Goal: Information Seeking & Learning: Learn about a topic

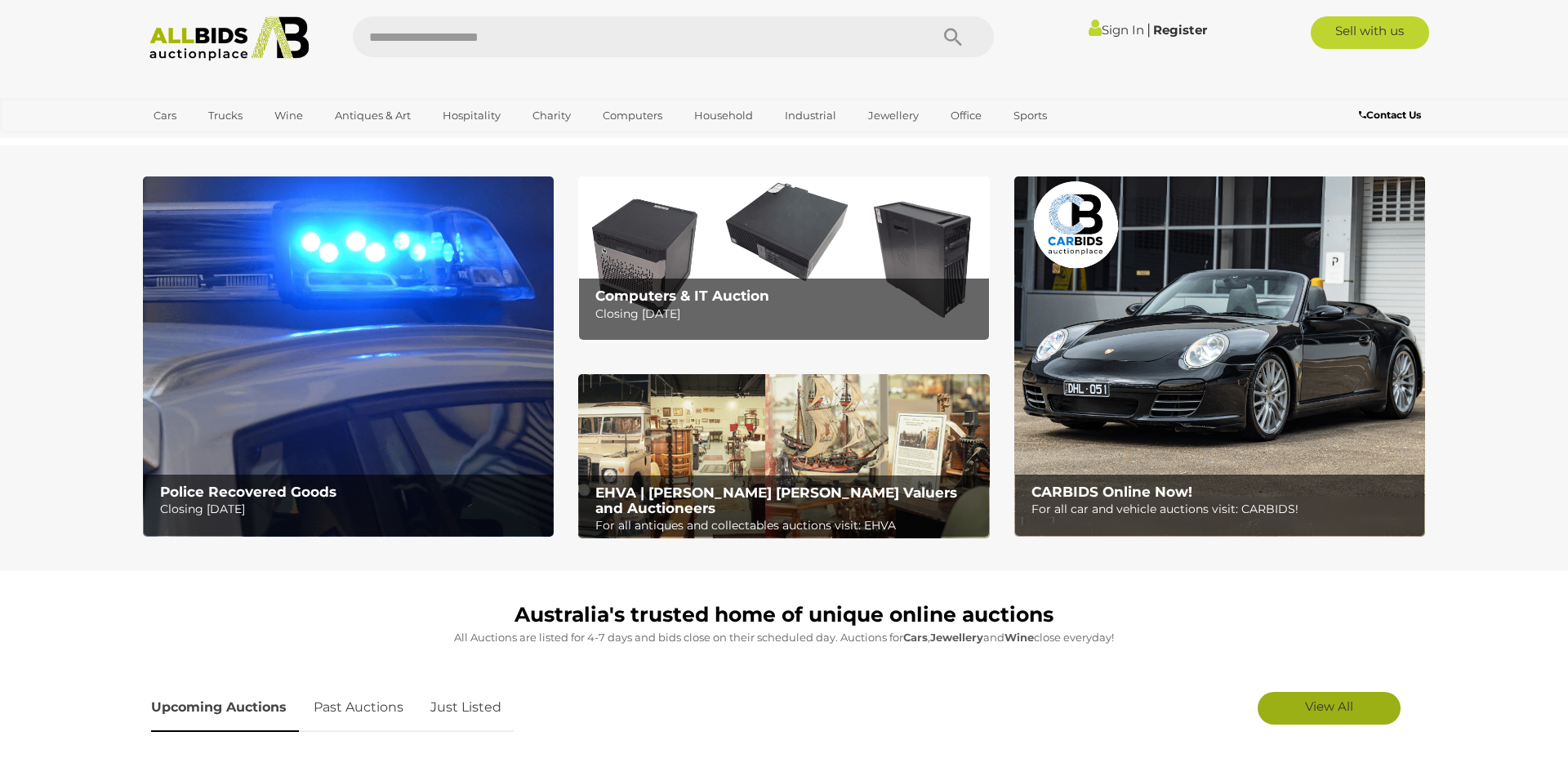
click at [1302, 704] on link "View All" at bounding box center [1329, 708] width 143 height 33
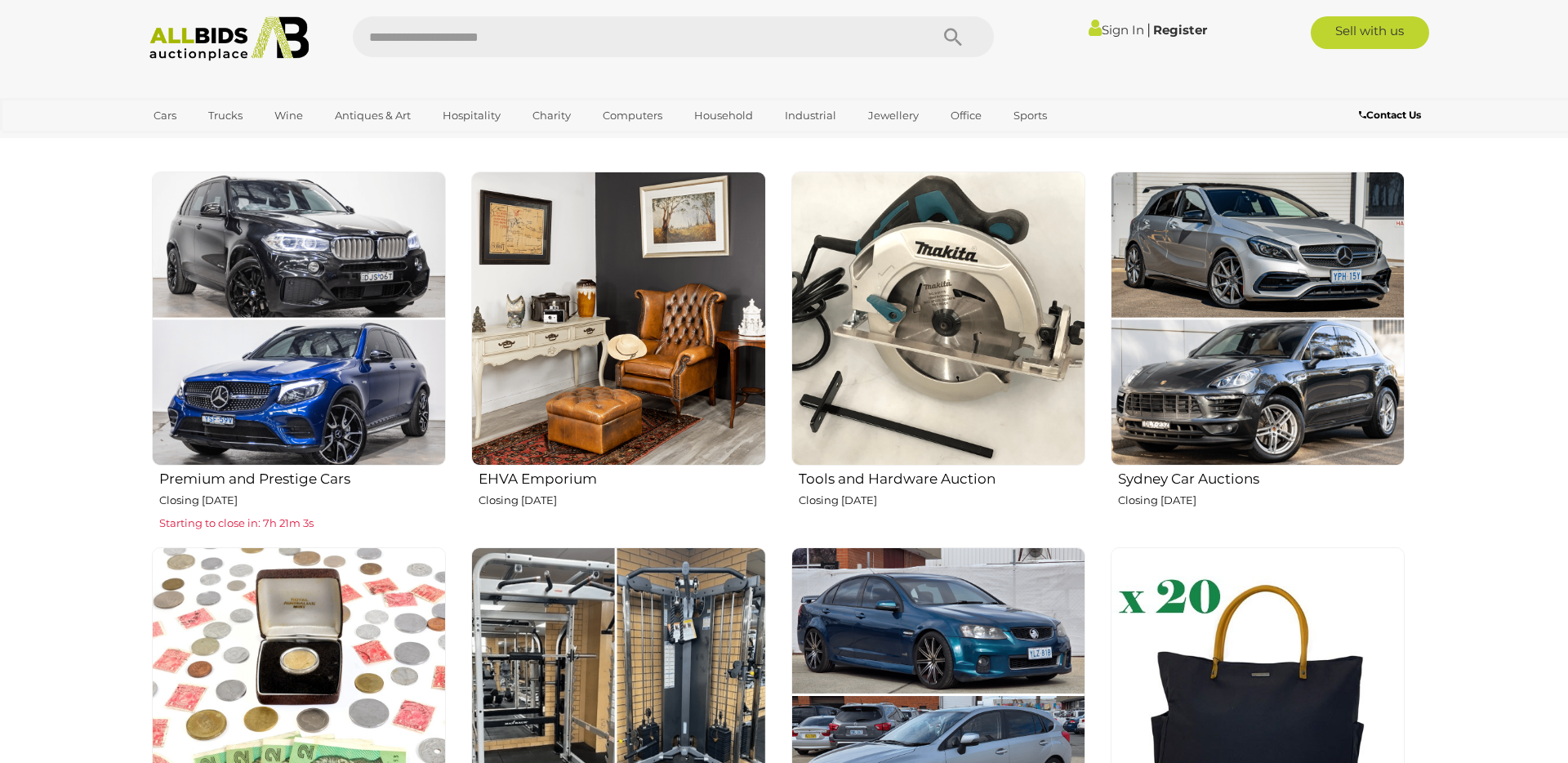
scroll to position [591, 0]
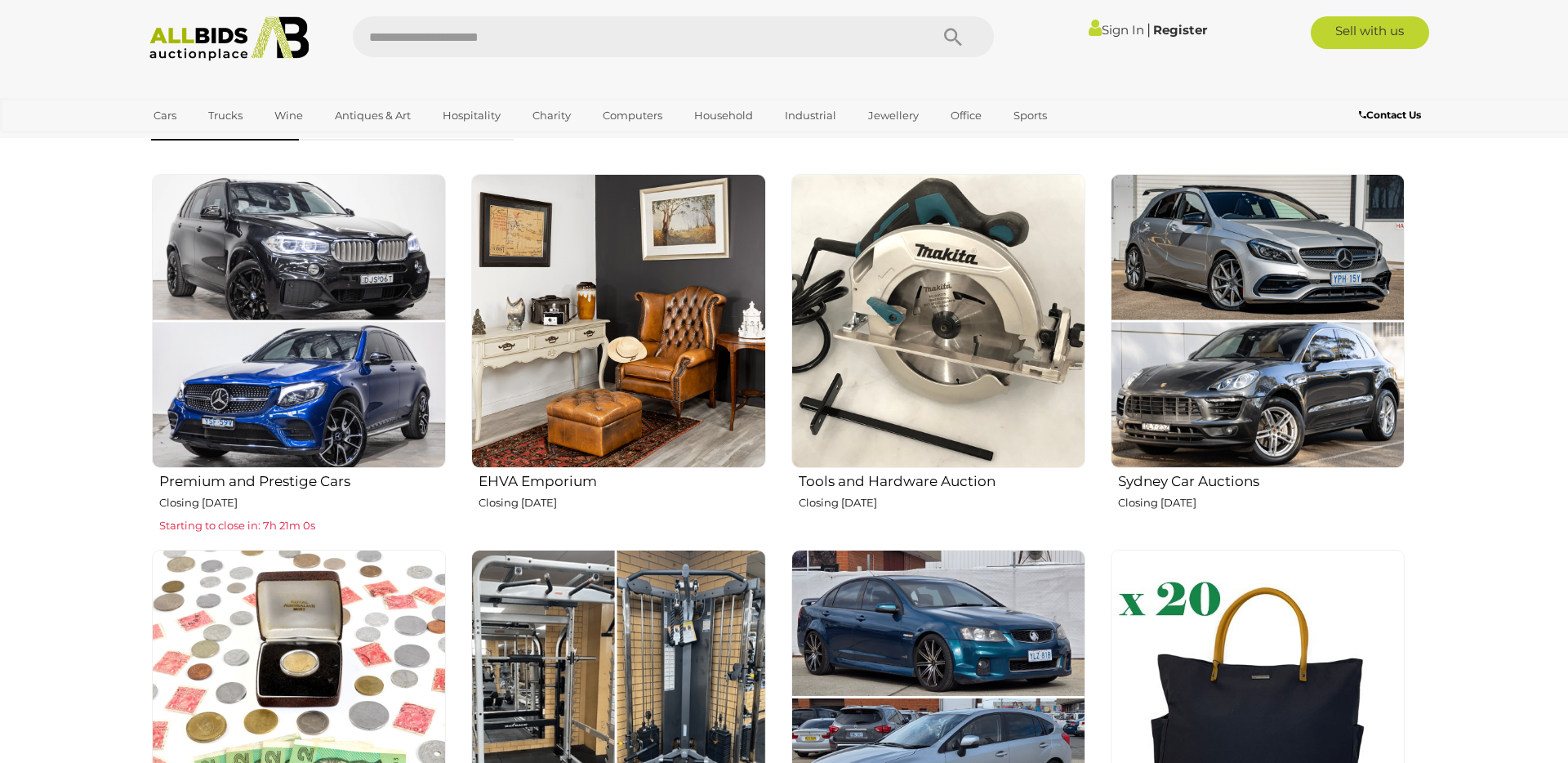
click at [947, 320] on img at bounding box center [938, 321] width 294 height 294
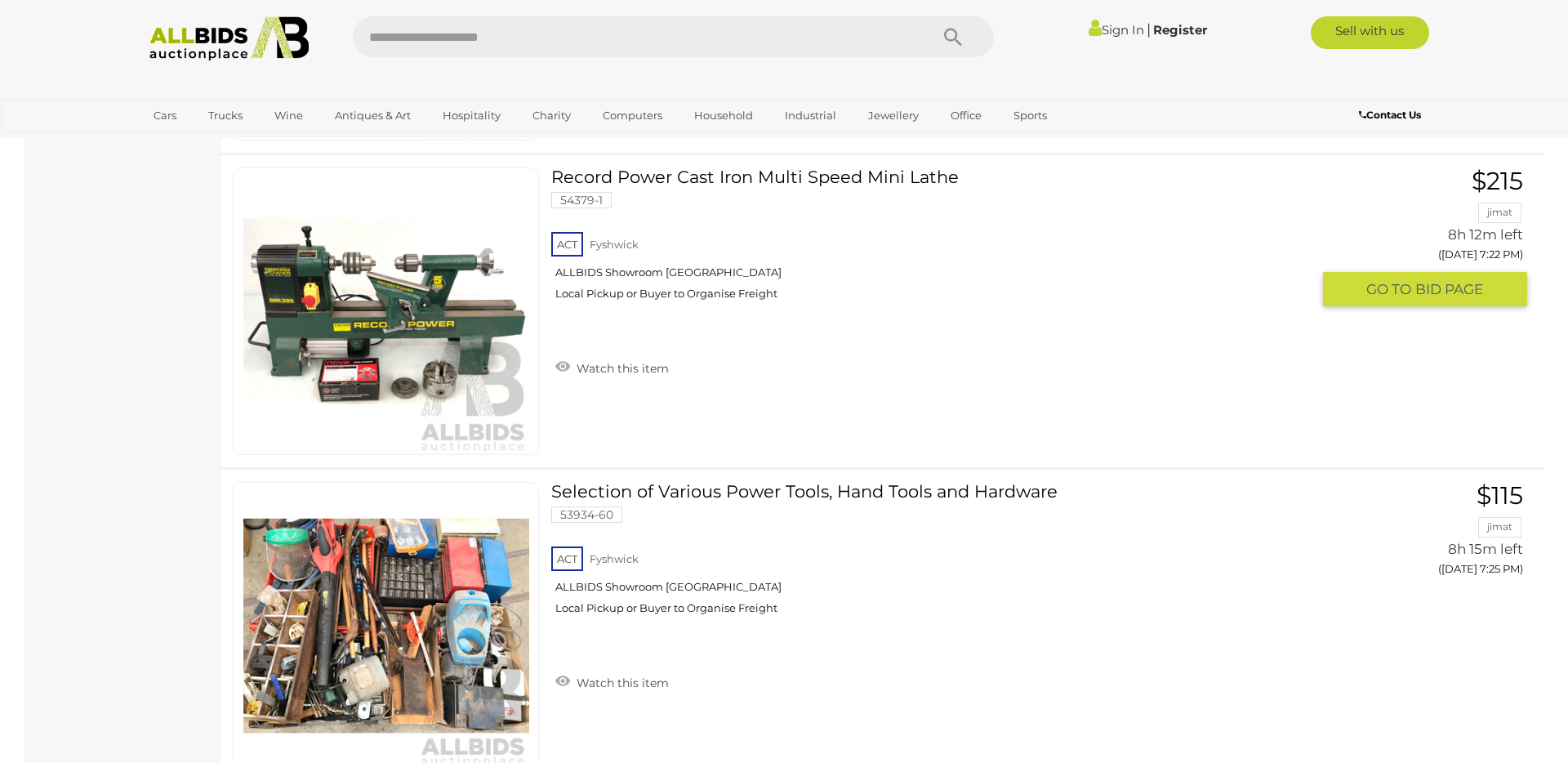
scroll to position [4781, 0]
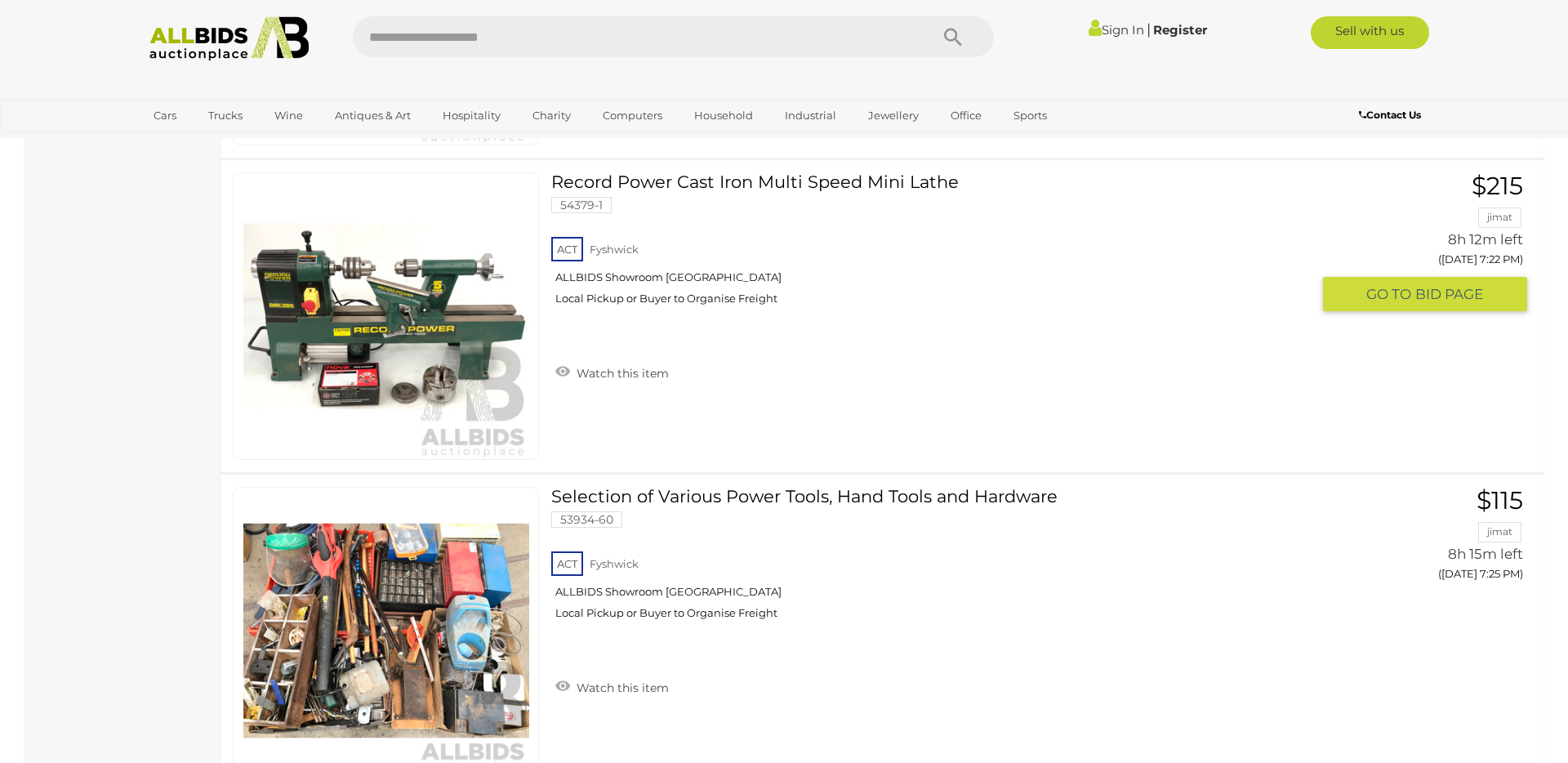
click at [720, 185] on link "Record Power Cast Iron Multi Speed Mini Lathe 54379-1 ACT Fyshwick ALLBIDS Show…" at bounding box center [937, 246] width 748 height 146
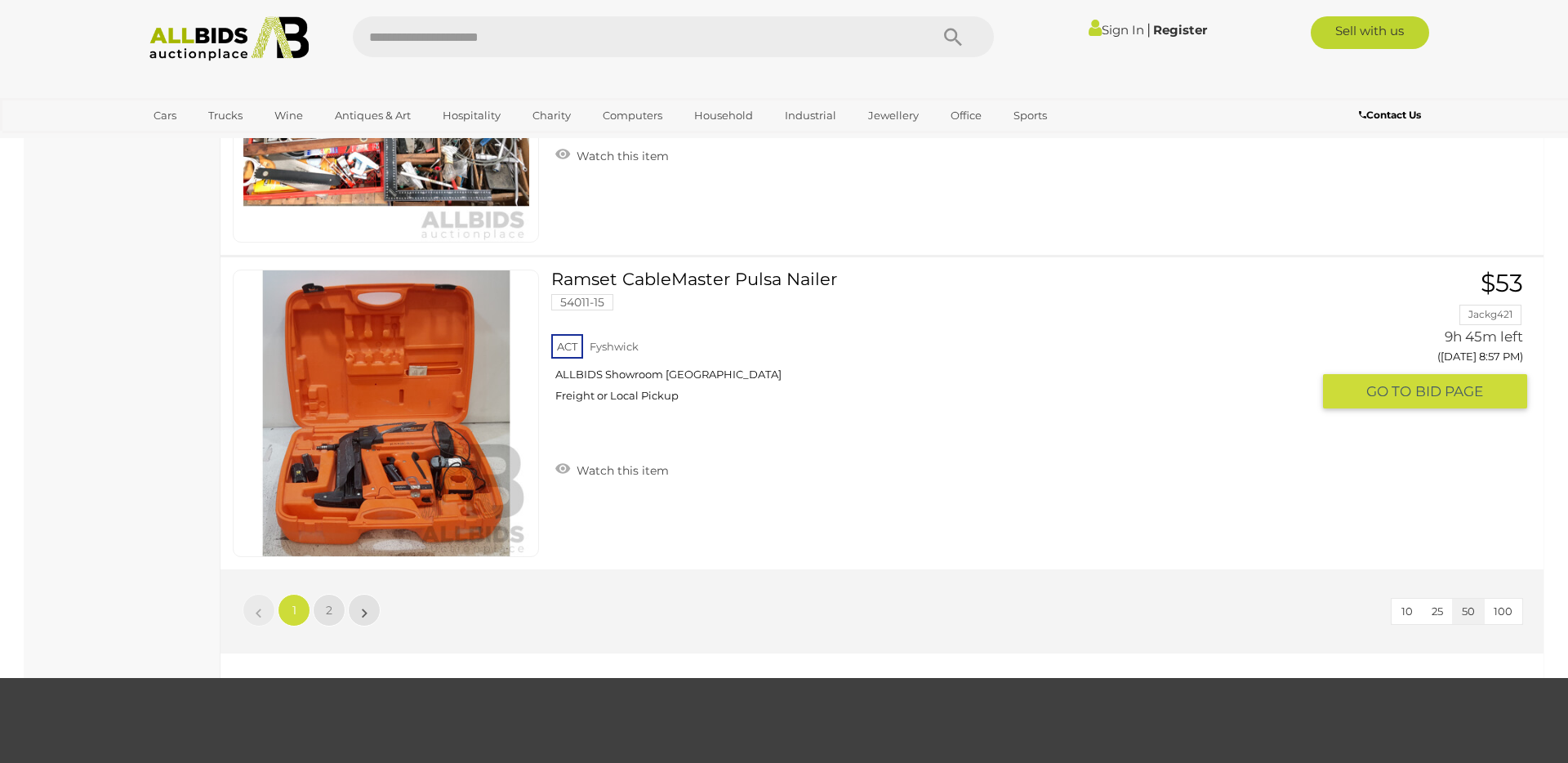
scroll to position [15379, 0]
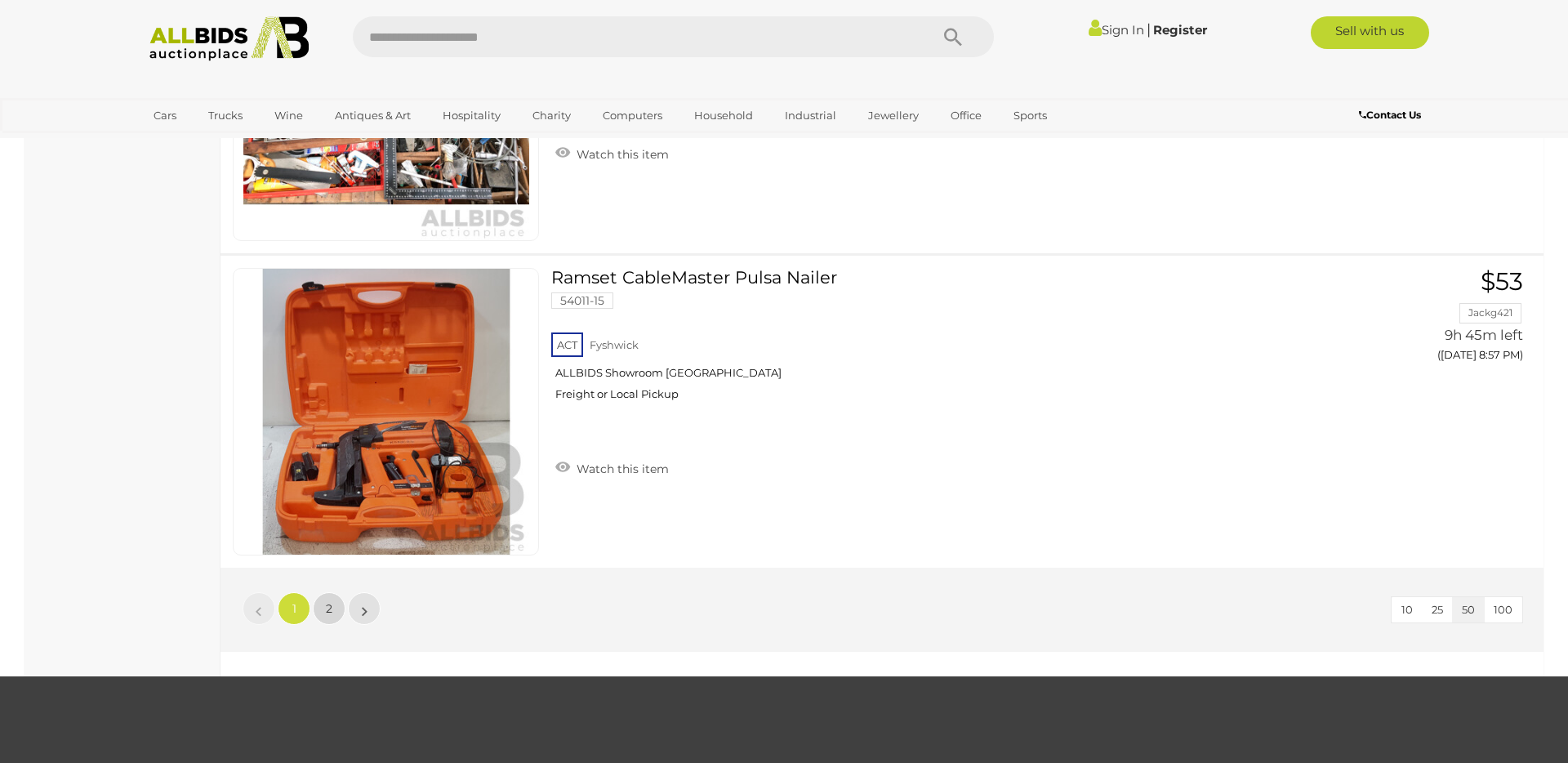
click at [340, 602] on link "2" at bounding box center [329, 608] width 33 height 33
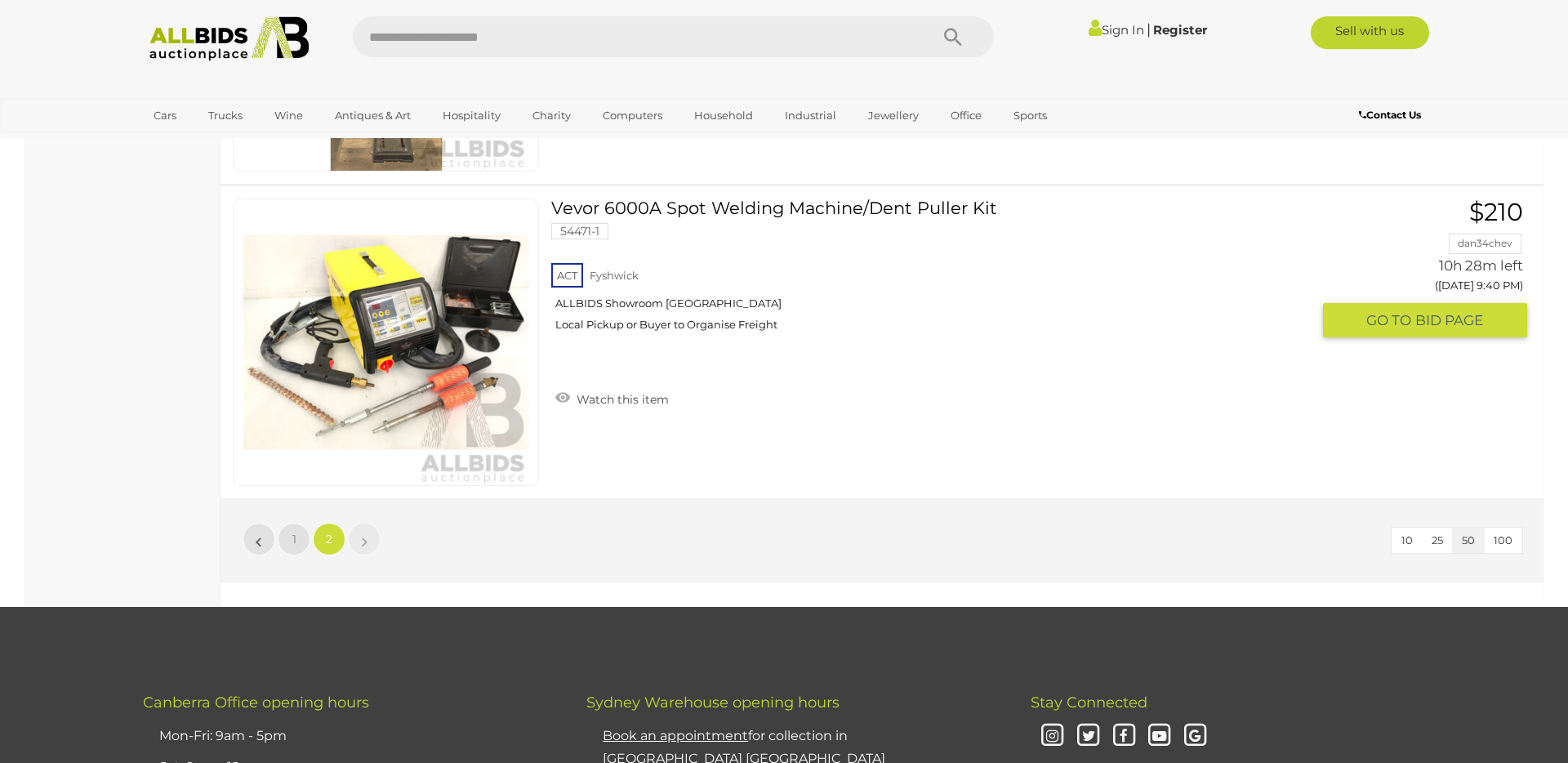
scroll to position [3813, 0]
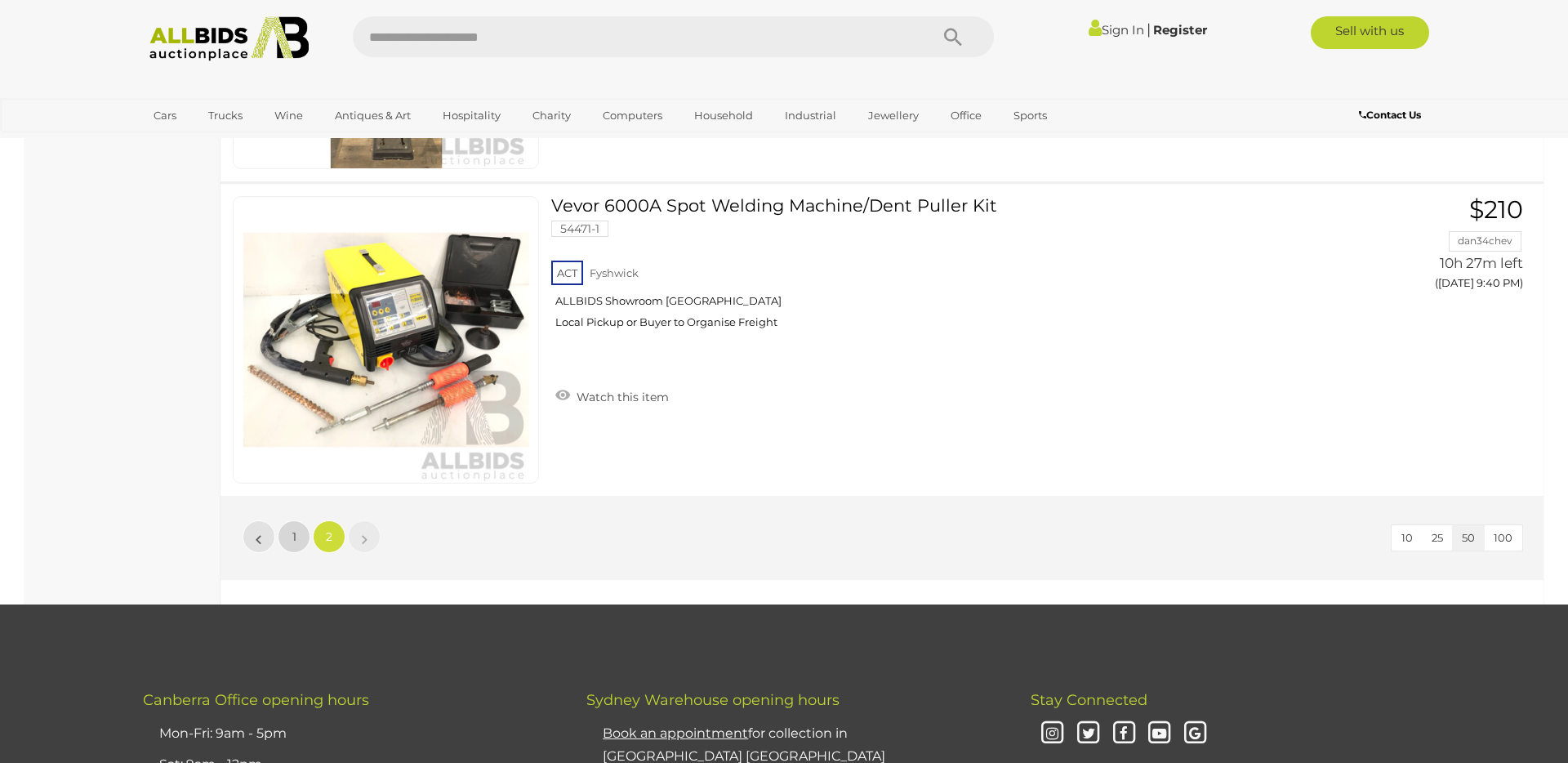
click at [296, 536] on link "1" at bounding box center [294, 536] width 33 height 33
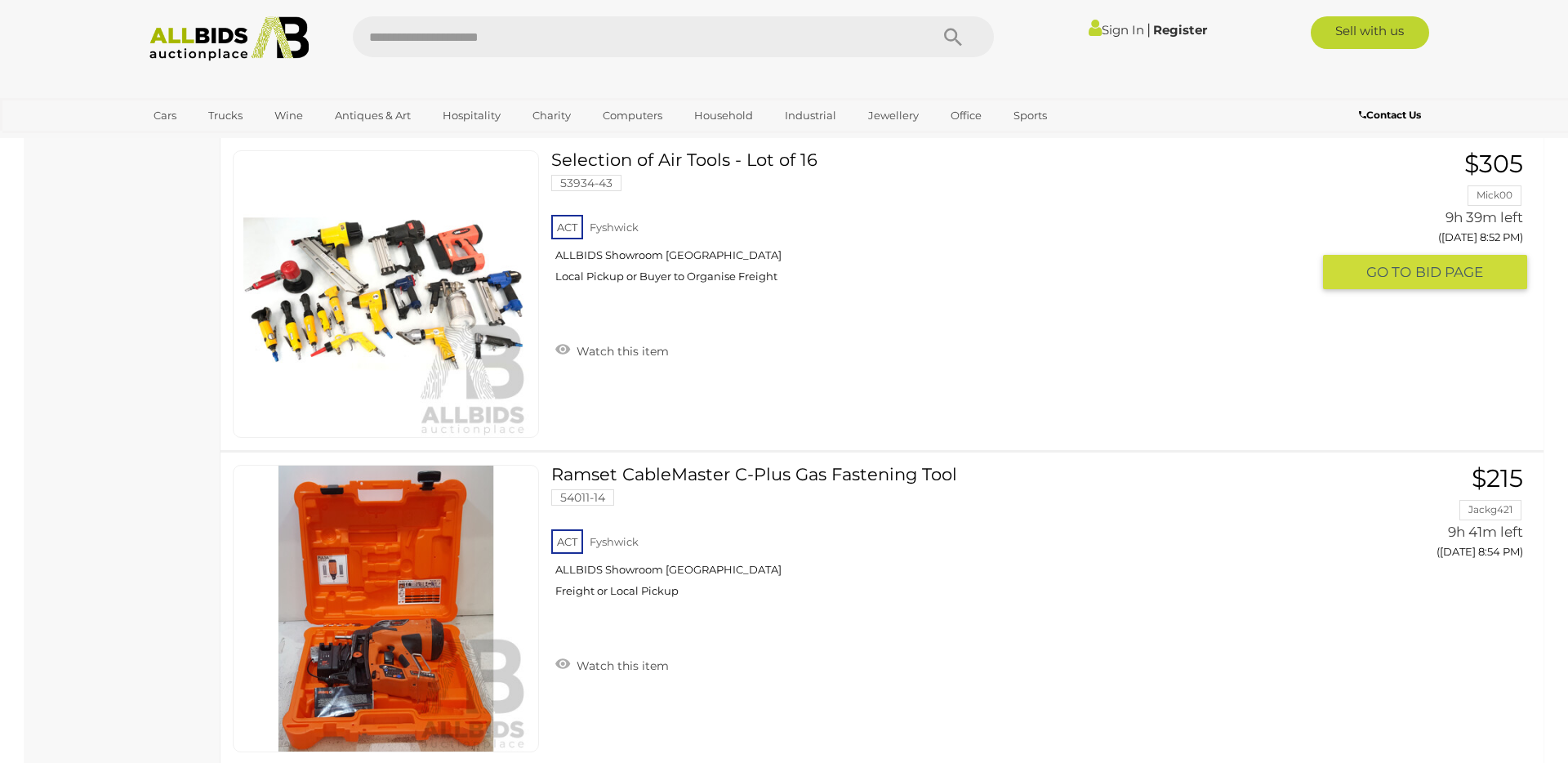
scroll to position [14233, 0]
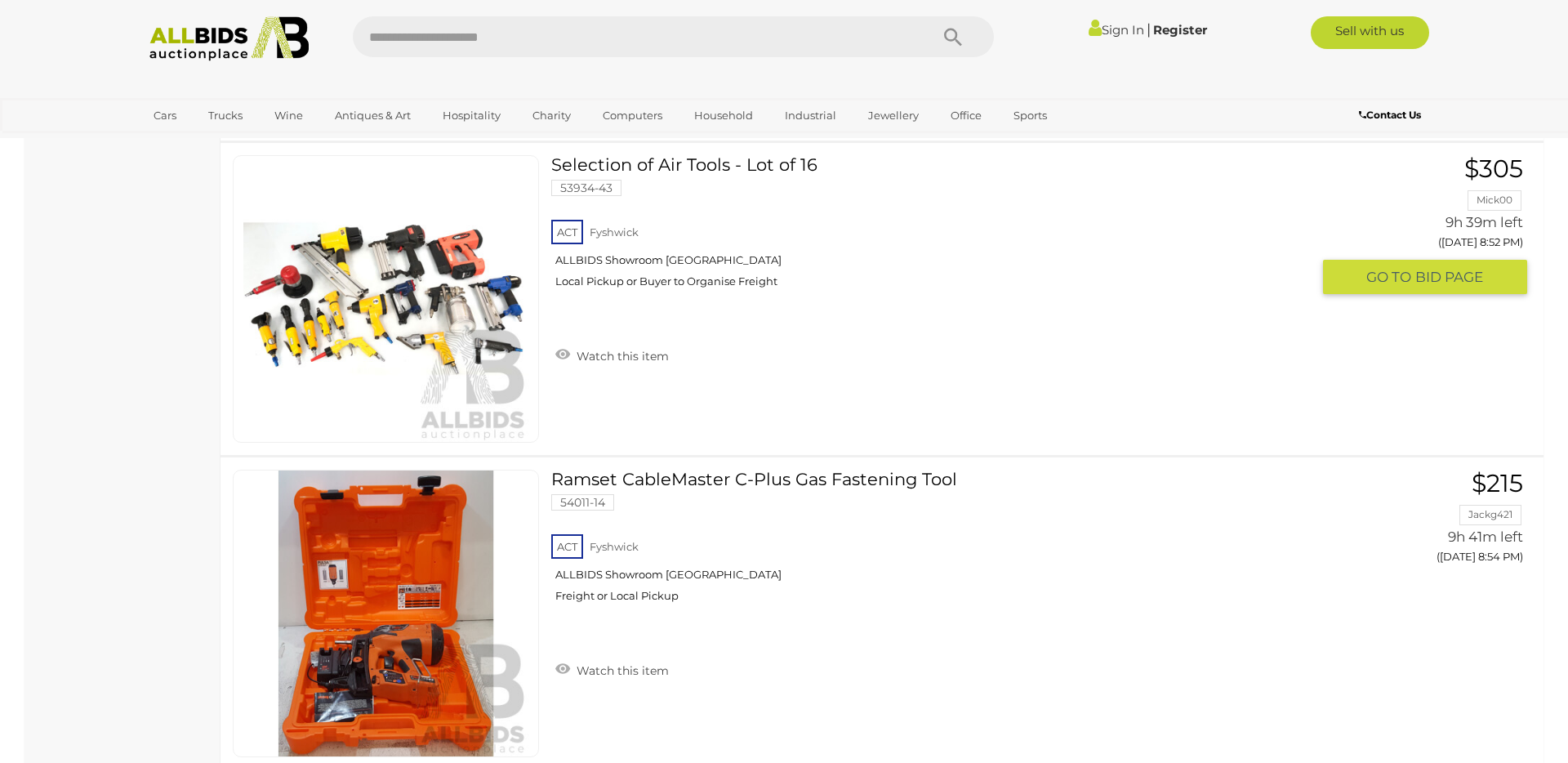
click at [508, 344] on img at bounding box center [387, 299] width 286 height 286
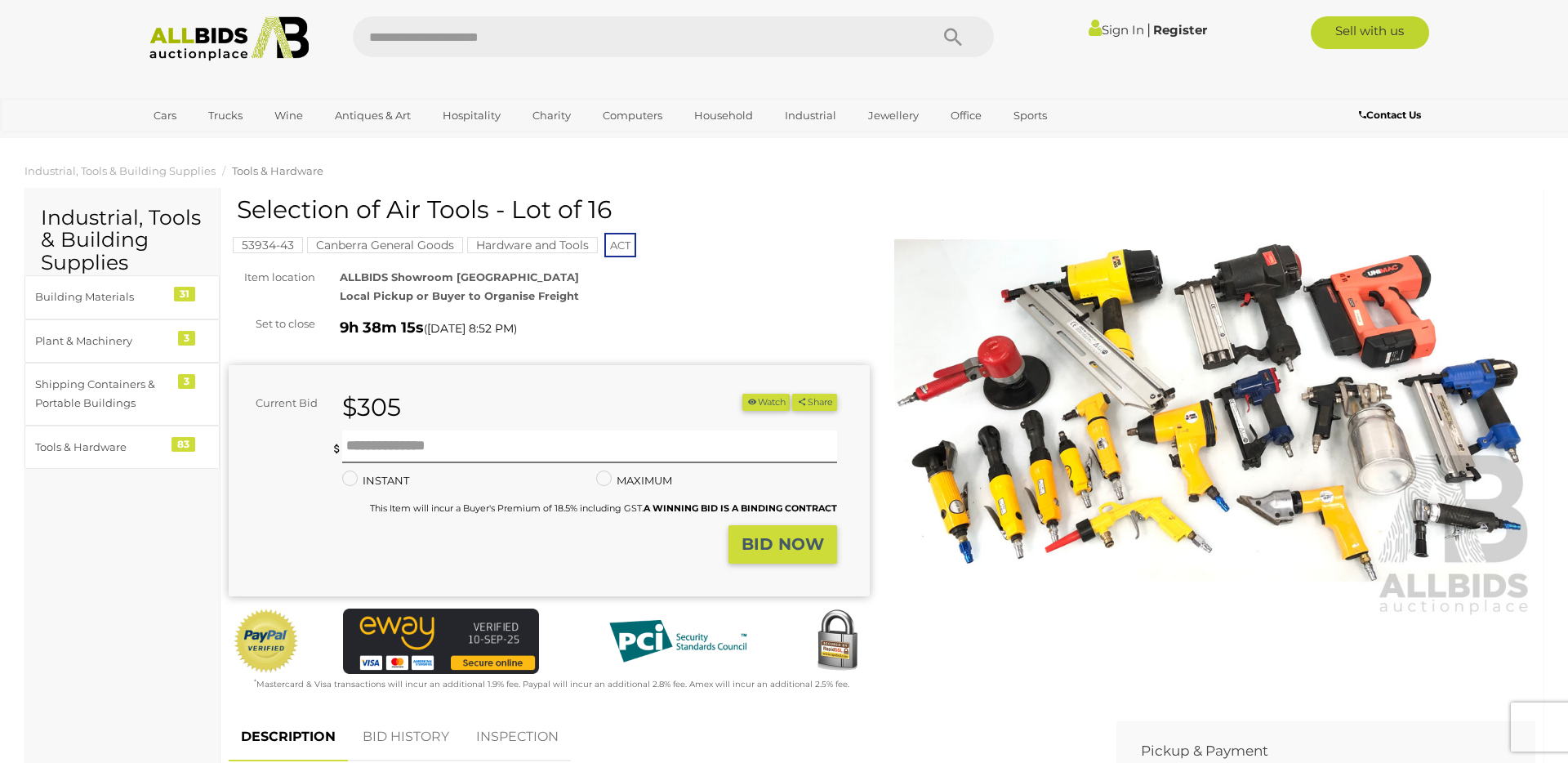
scroll to position [1, 0]
click at [1111, 429] on img at bounding box center [1215, 410] width 641 height 414
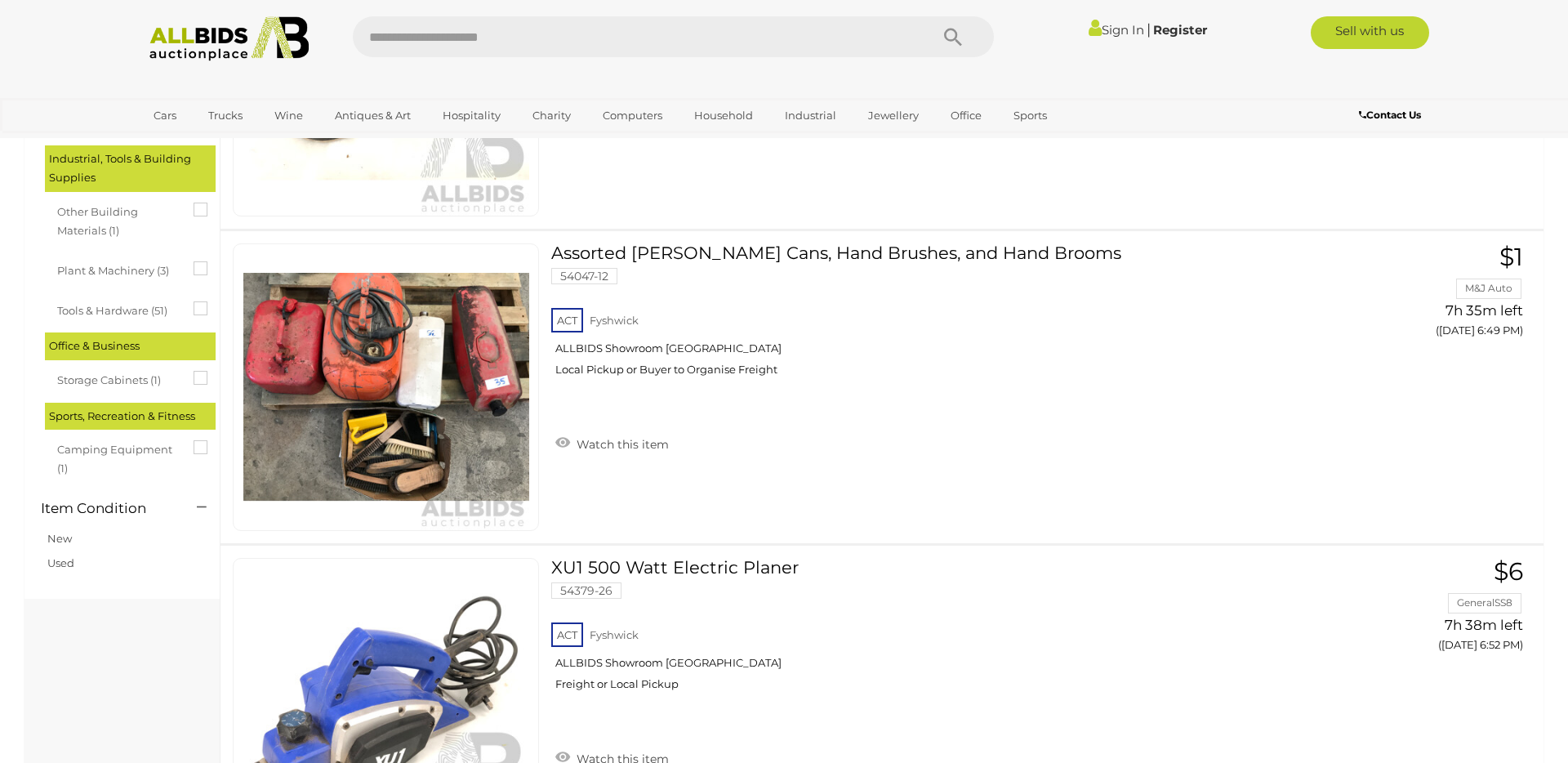
scroll to position [14291, 0]
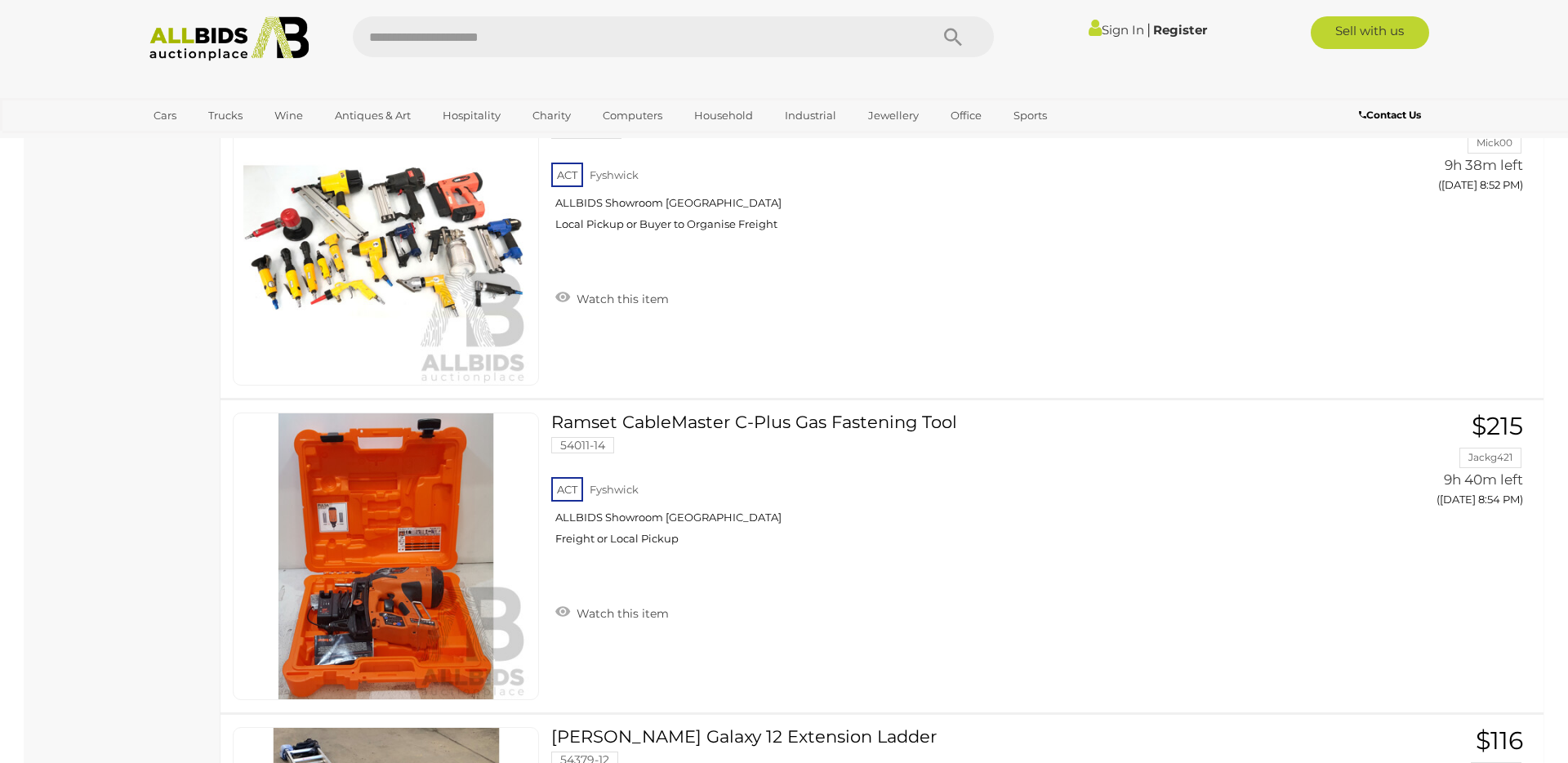
scroll to position [57, 0]
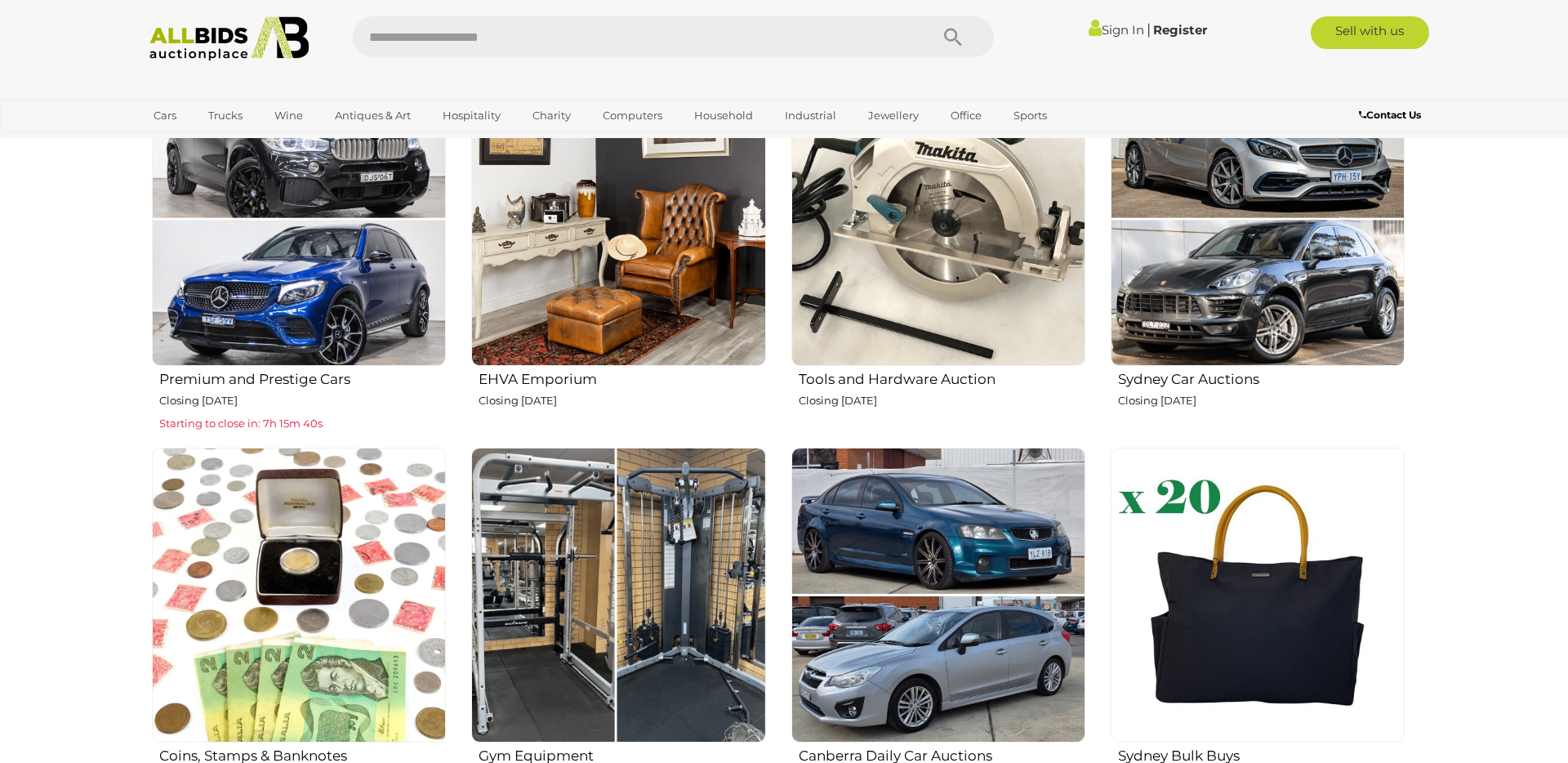
scroll to position [703, 0]
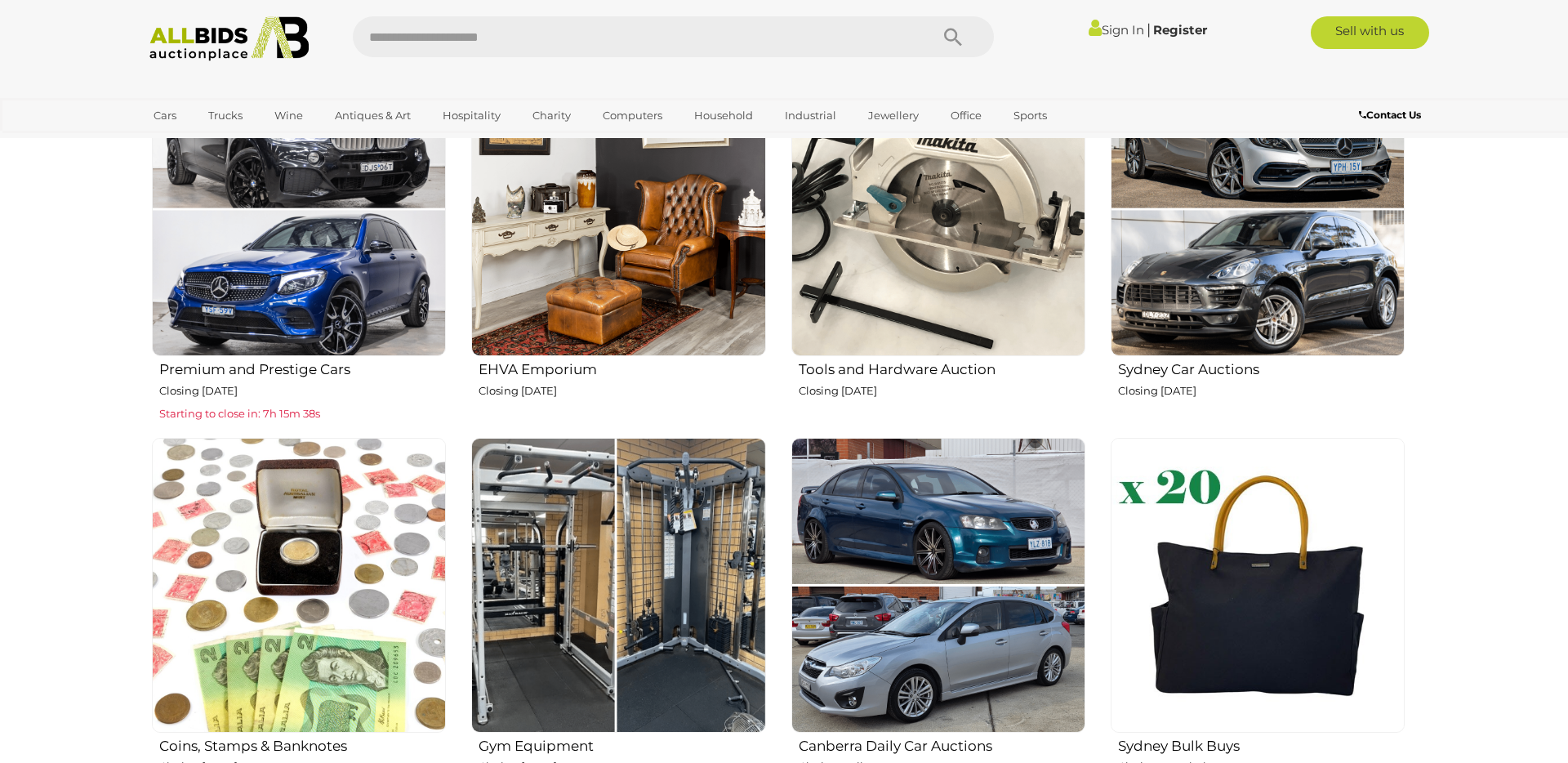
click at [589, 553] on img at bounding box center [618, 584] width 294 height 294
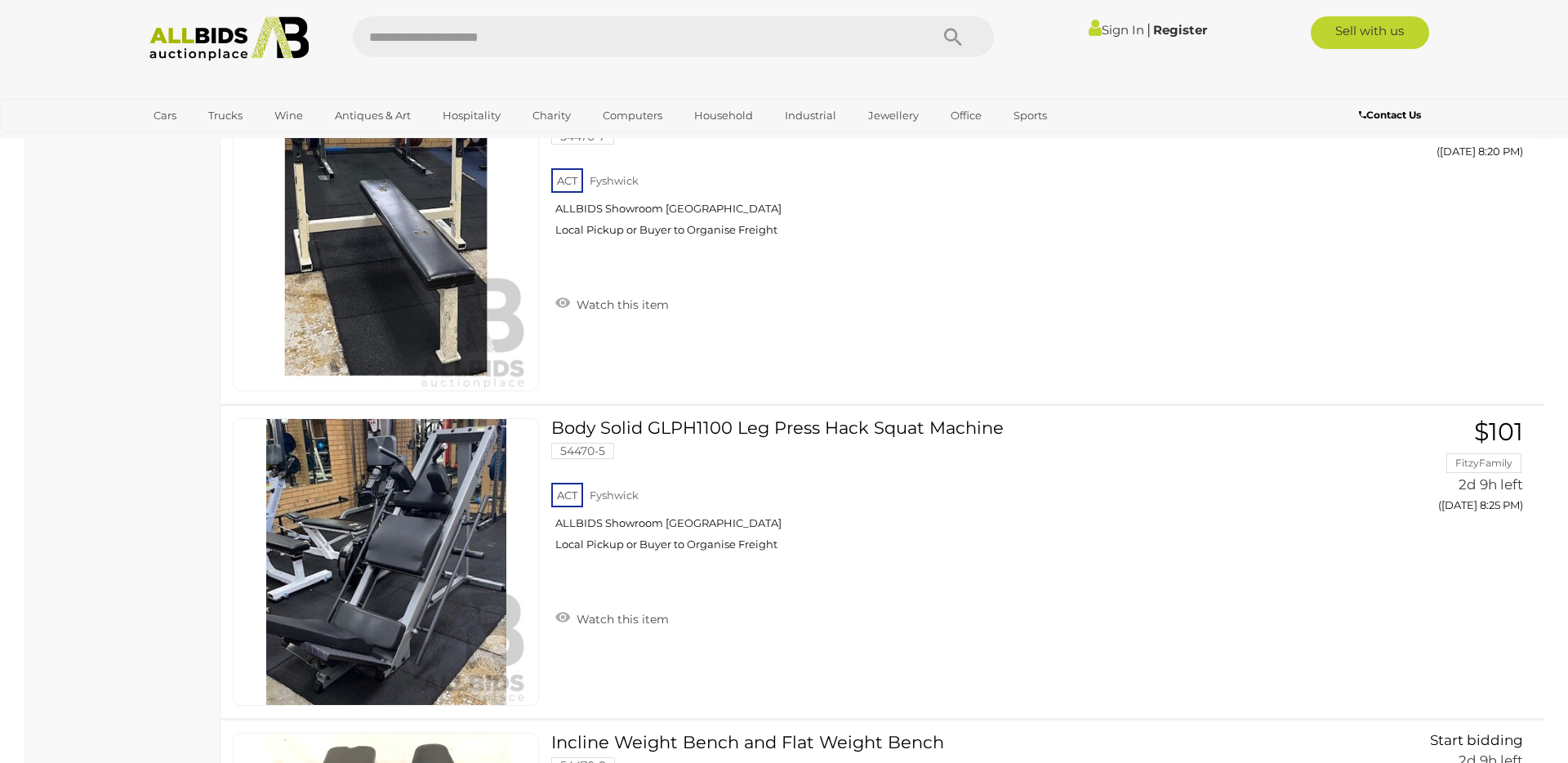
scroll to position [1222, 0]
